Goal: Information Seeking & Learning: Learn about a topic

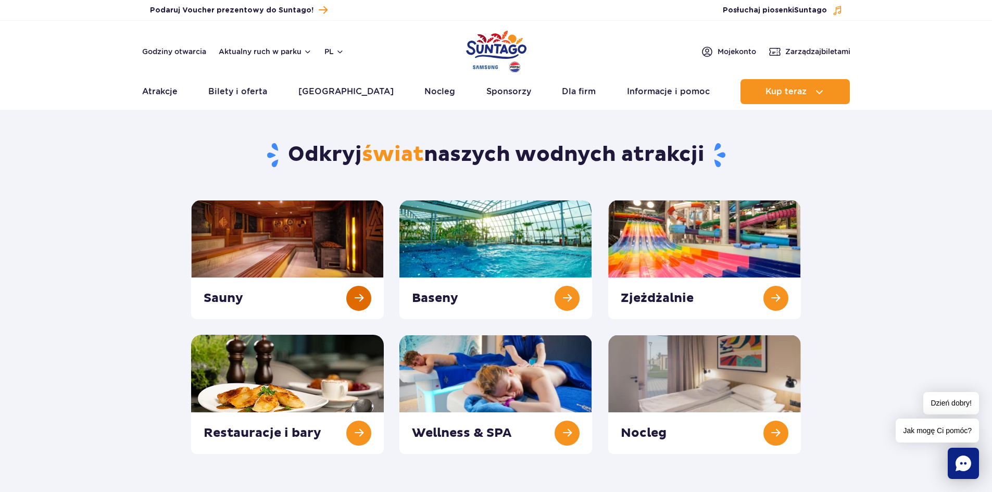
click at [357, 296] on link at bounding box center [287, 259] width 193 height 119
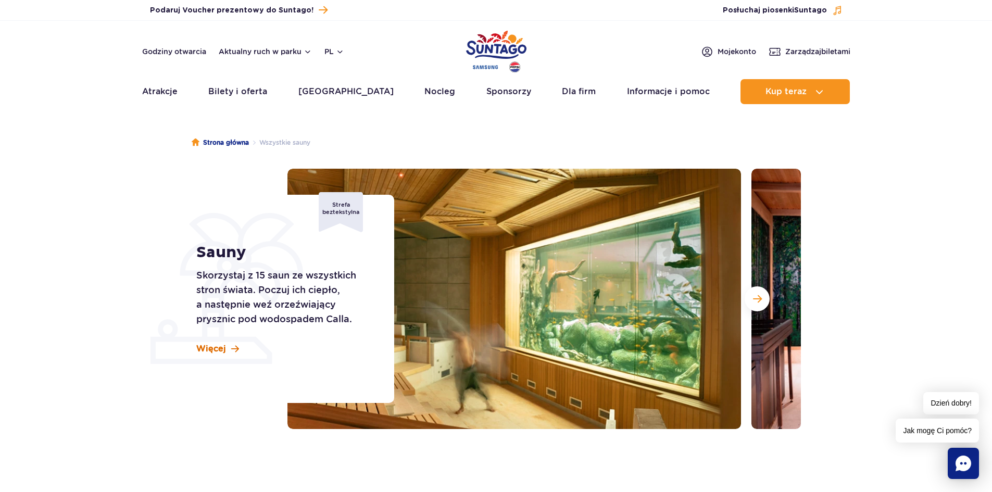
click at [210, 352] on span "Więcej" at bounding box center [211, 348] width 30 height 11
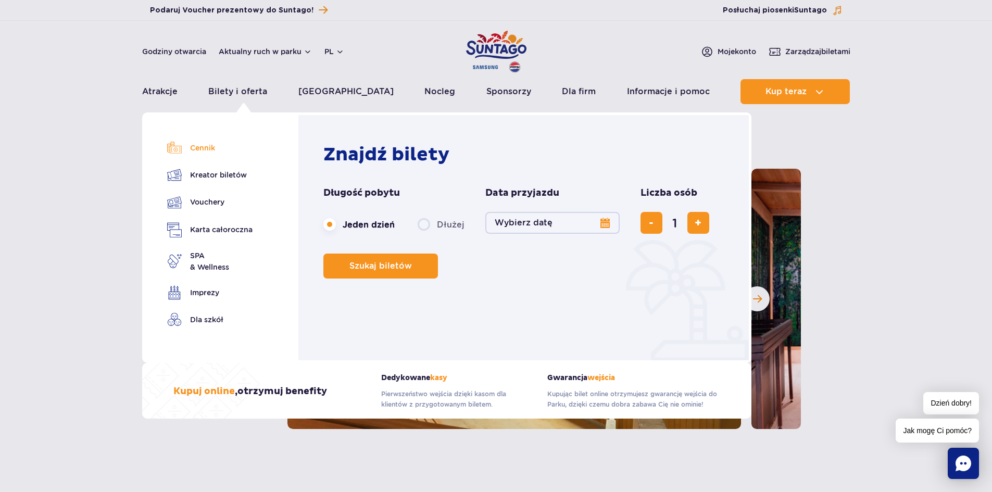
click at [212, 149] on link "Cennik" at bounding box center [209, 148] width 85 height 15
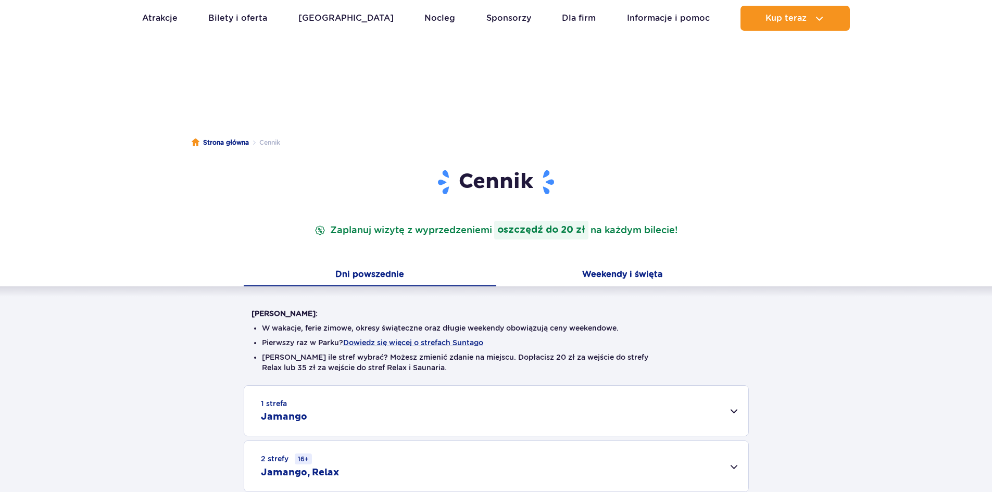
scroll to position [260, 0]
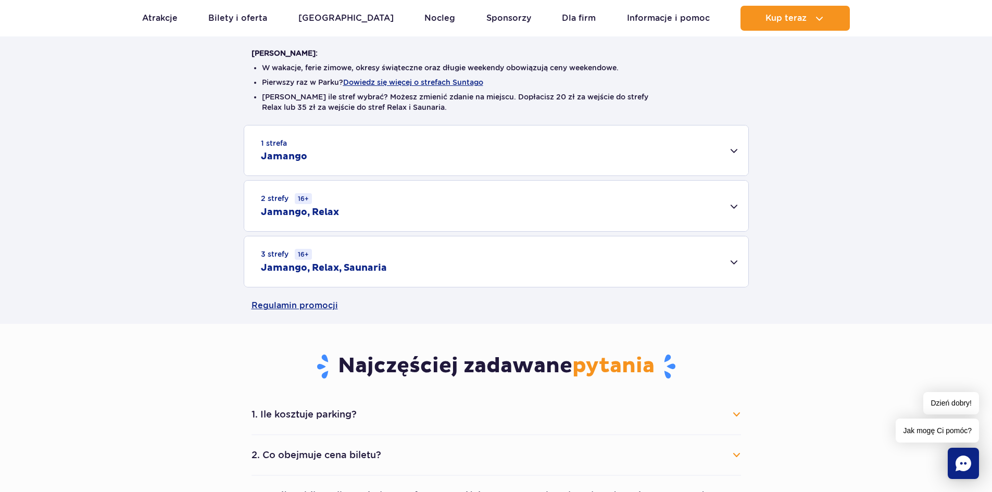
click at [730, 263] on div "3 strefy 16+ Jamango, Relax, Saunaria" at bounding box center [496, 261] width 504 height 51
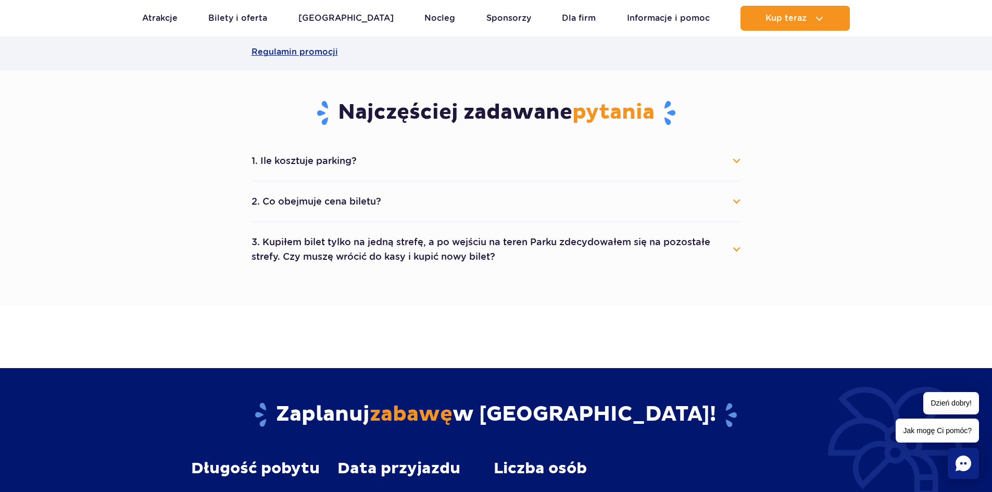
scroll to position [677, 0]
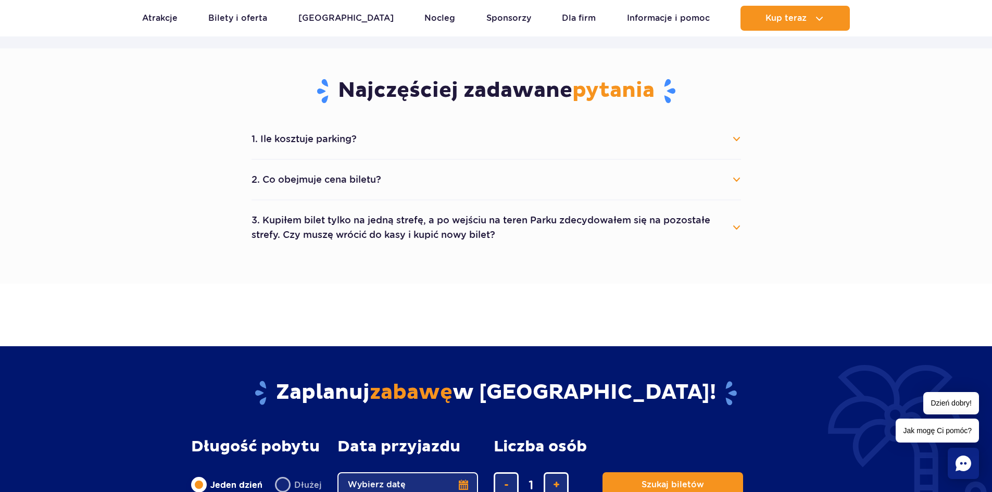
click at [740, 182] on button "2. Co obejmuje cena biletu?" at bounding box center [495, 179] width 489 height 23
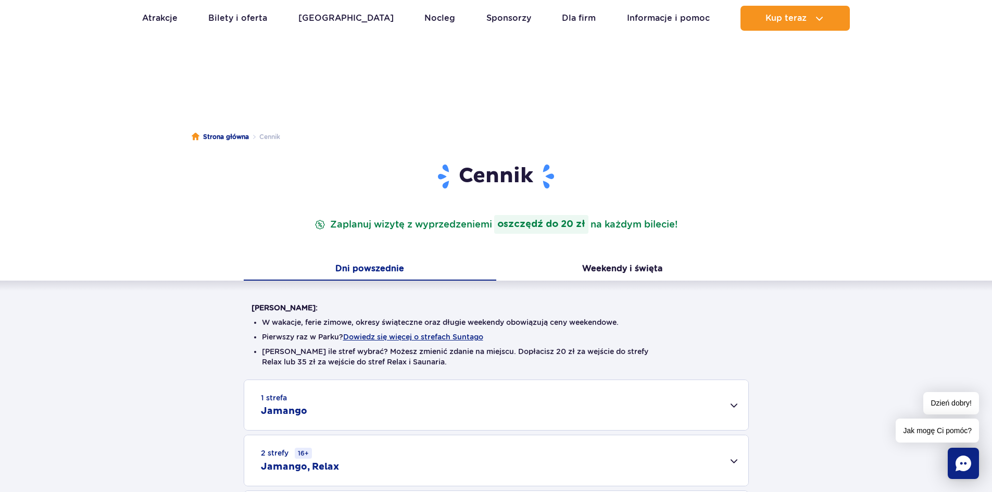
scroll to position [0, 0]
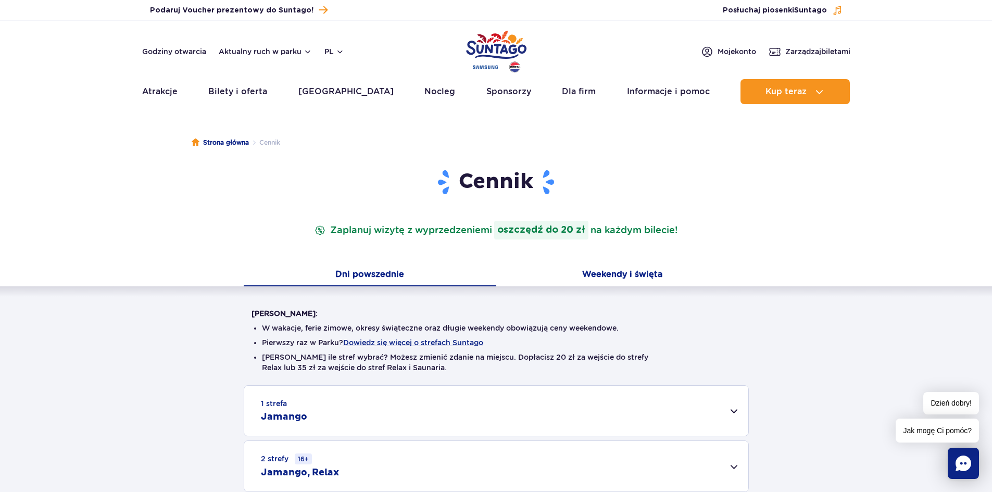
click at [627, 271] on button "Weekendy i święta" at bounding box center [622, 276] width 253 height 22
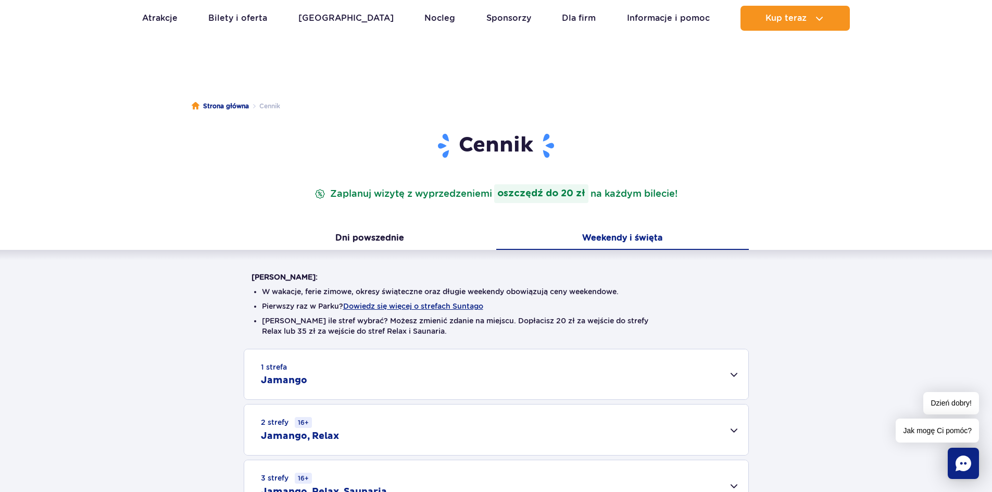
scroll to position [208, 0]
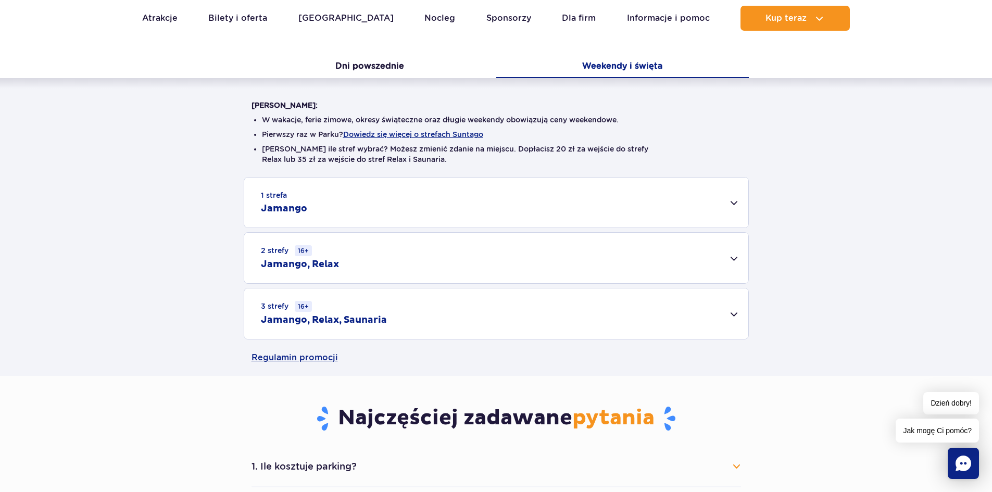
click at [339, 321] on h2 "Jamango, Relax, Saunaria" at bounding box center [324, 320] width 126 height 12
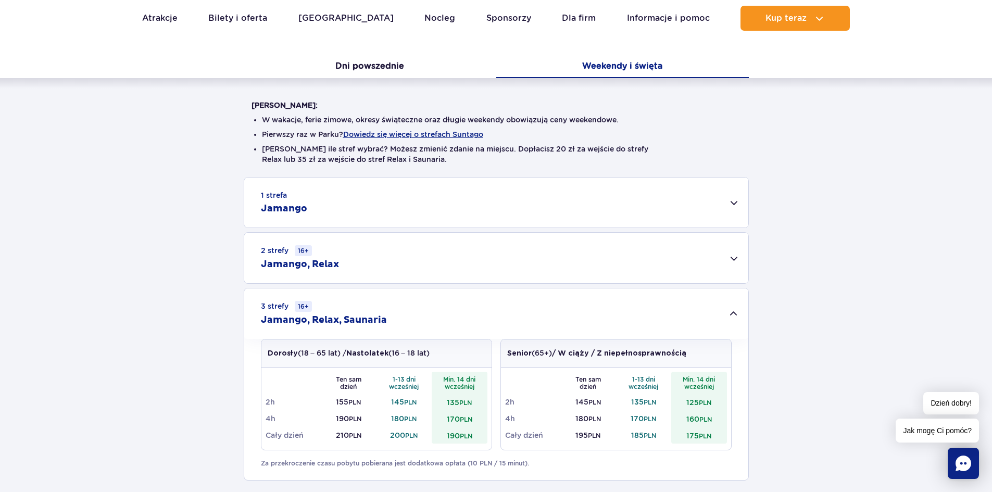
click at [334, 266] on h2 "Jamango, Relax" at bounding box center [300, 264] width 78 height 12
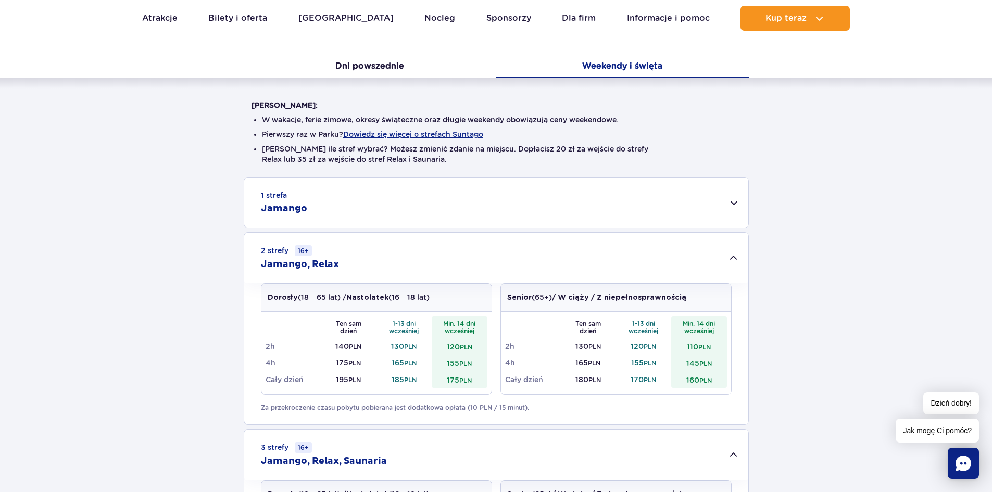
scroll to position [0, 0]
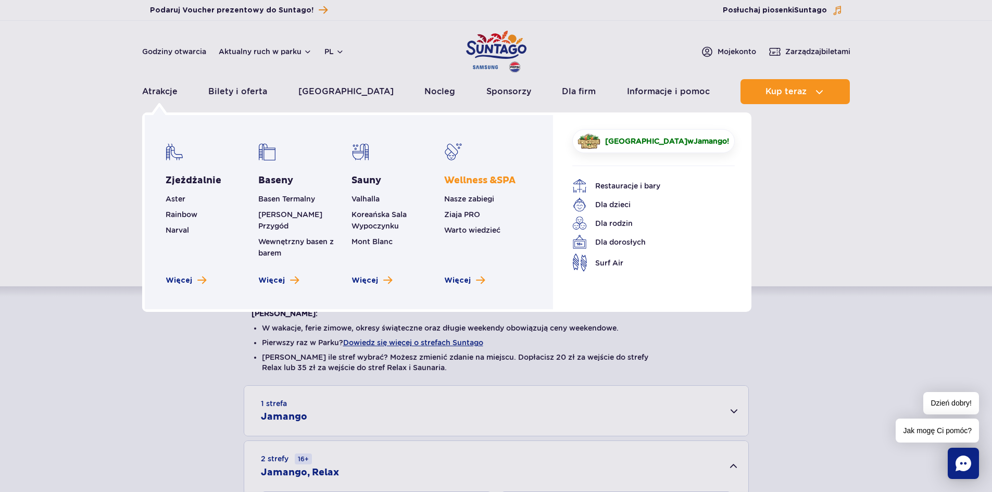
click at [458, 181] on span "Wellness & SPA" at bounding box center [479, 180] width 71 height 12
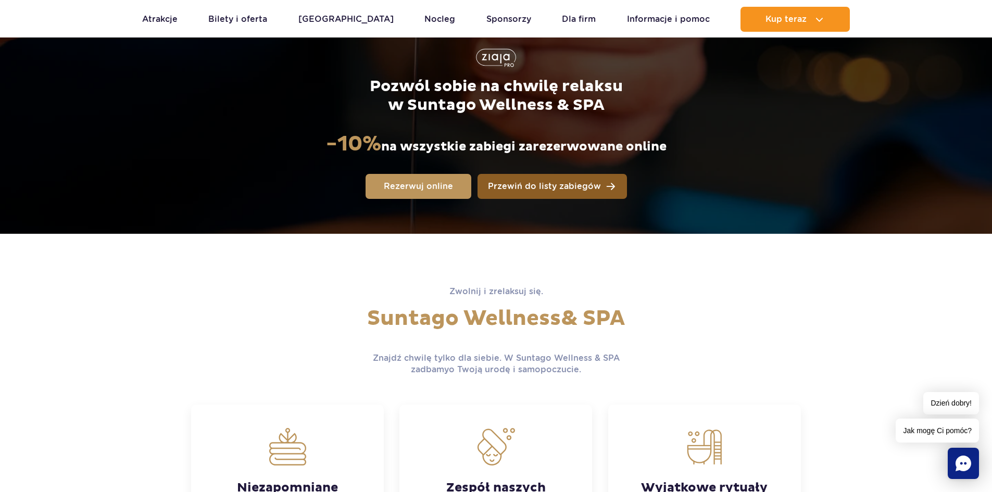
click at [563, 185] on span "Przewiń do listy zabiegów" at bounding box center [544, 186] width 113 height 8
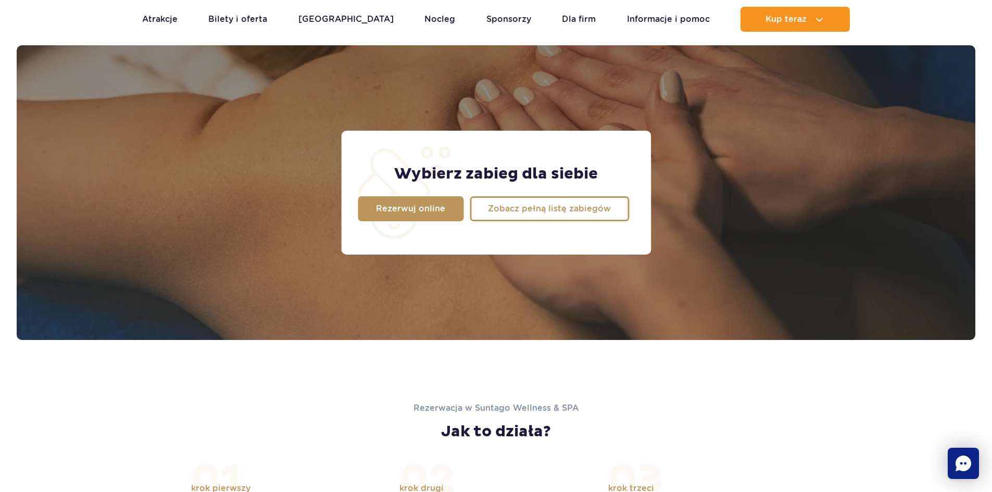
scroll to position [821, 0]
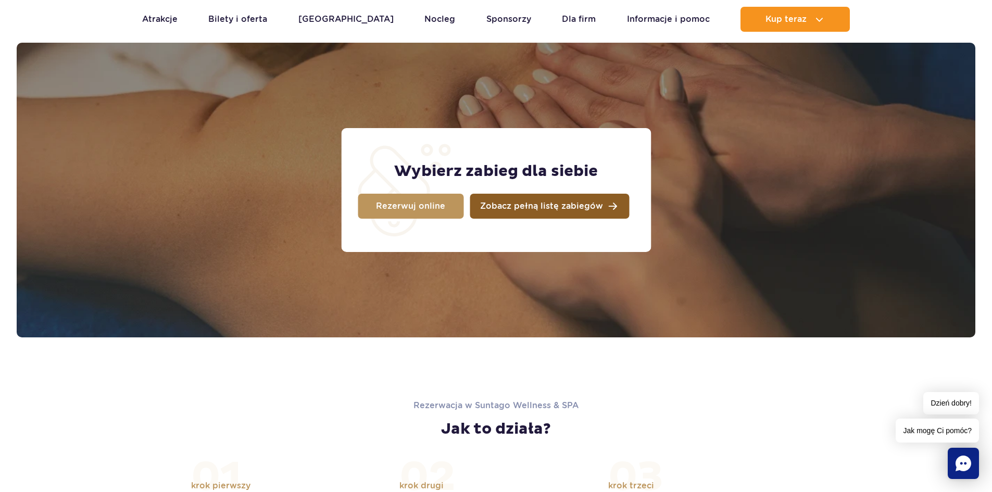
click at [556, 209] on span "Zobacz pełną listę zabiegów" at bounding box center [541, 206] width 123 height 8
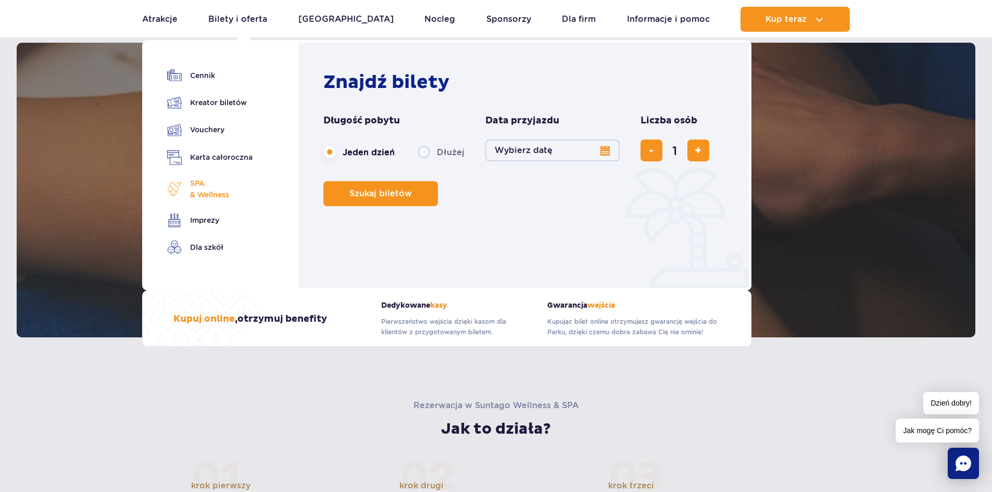
click at [207, 195] on span "SPA & Wellness" at bounding box center [209, 189] width 39 height 23
click at [210, 192] on span "SPA & Wellness" at bounding box center [209, 189] width 39 height 23
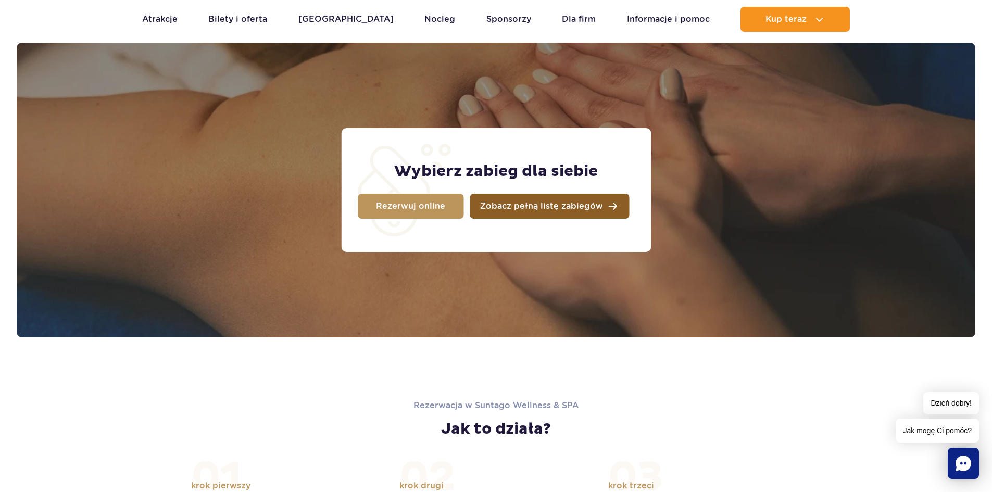
click at [570, 215] on link "Zobacz pełną listę zabiegów" at bounding box center [549, 206] width 159 height 25
